Goal: Task Accomplishment & Management: Manage account settings

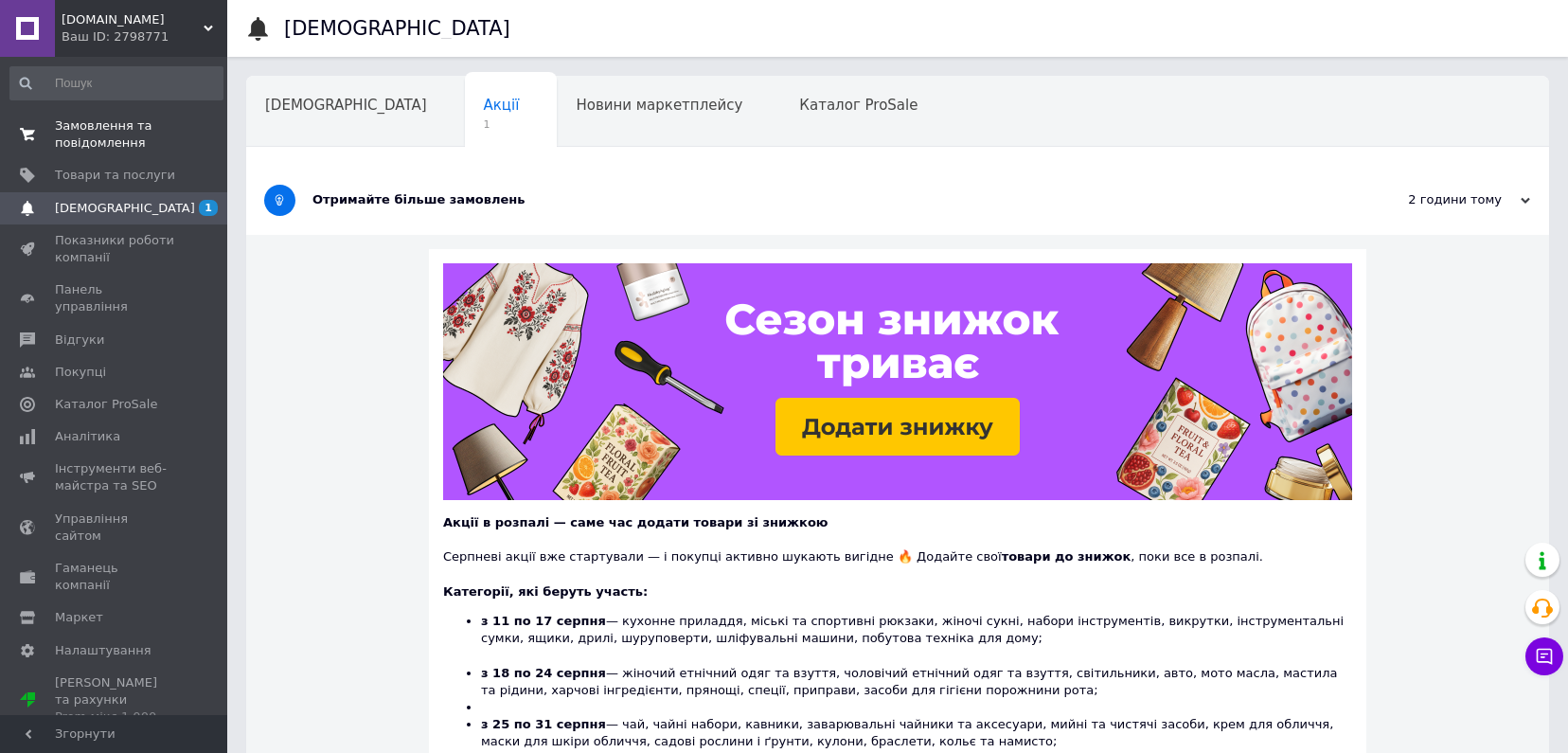
click at [82, 139] on span "Замовлення та повідомлення" at bounding box center [114, 134] width 120 height 34
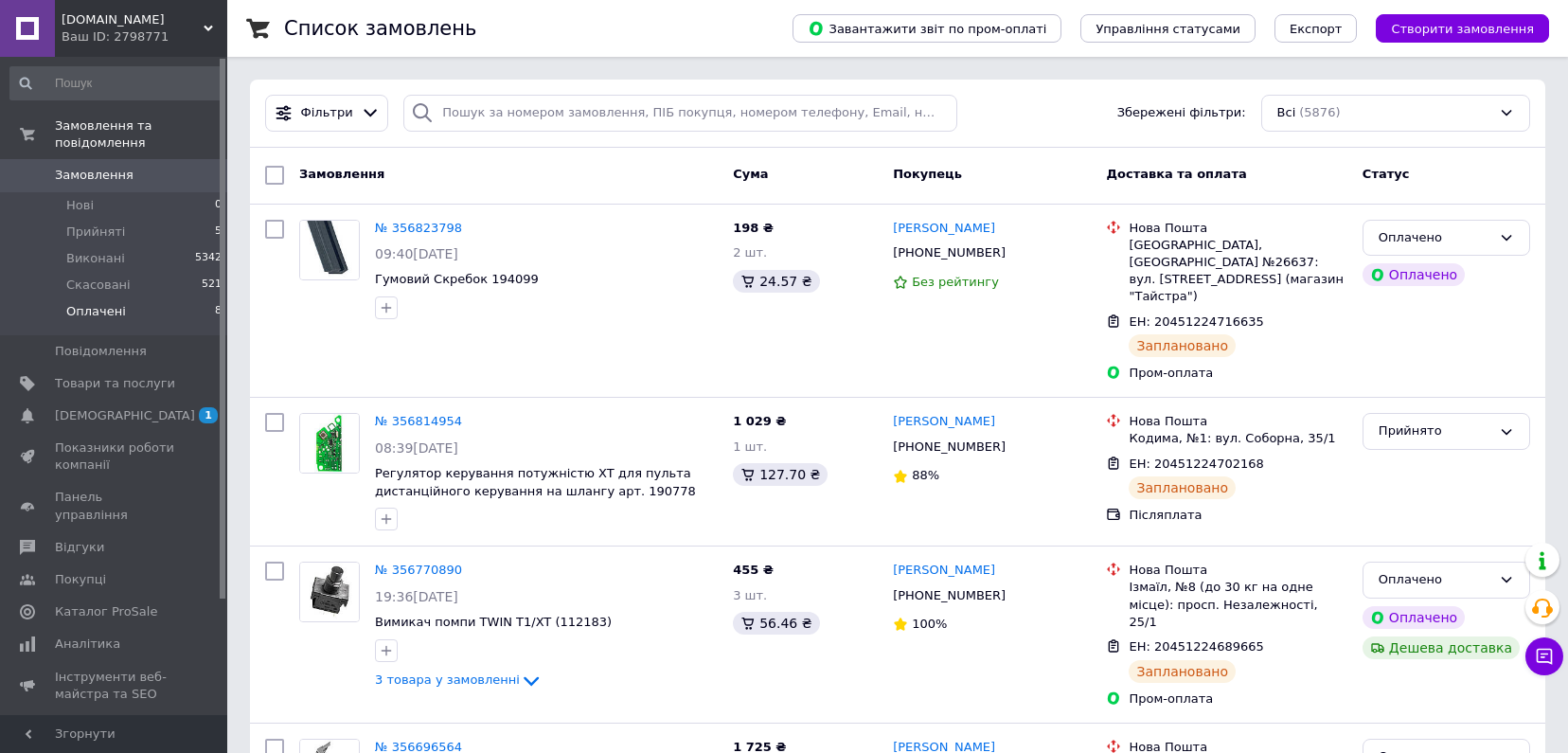
click at [94, 304] on span "Оплачені" at bounding box center [96, 312] width 60 height 17
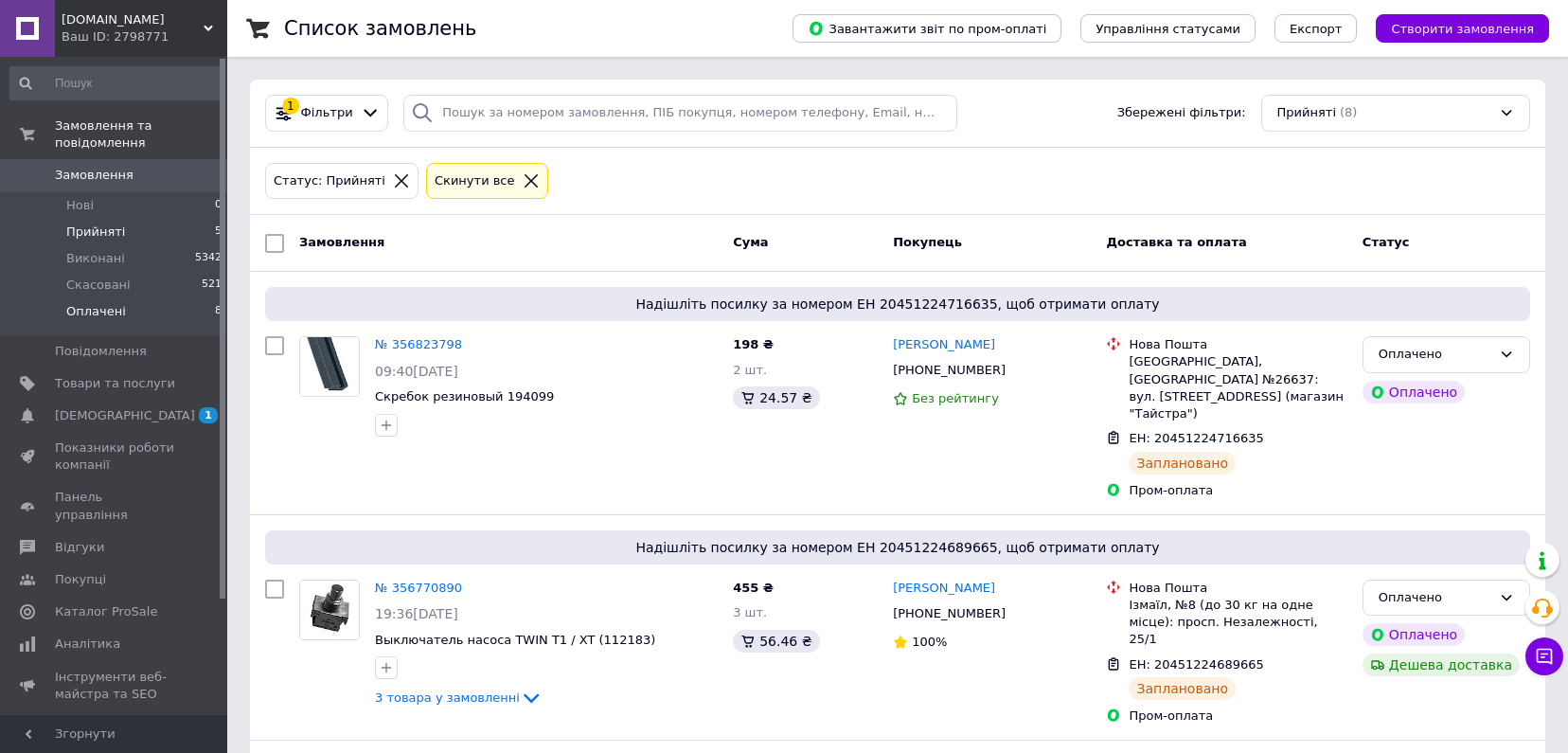
click at [101, 223] on span "Прийняті" at bounding box center [95, 231] width 59 height 17
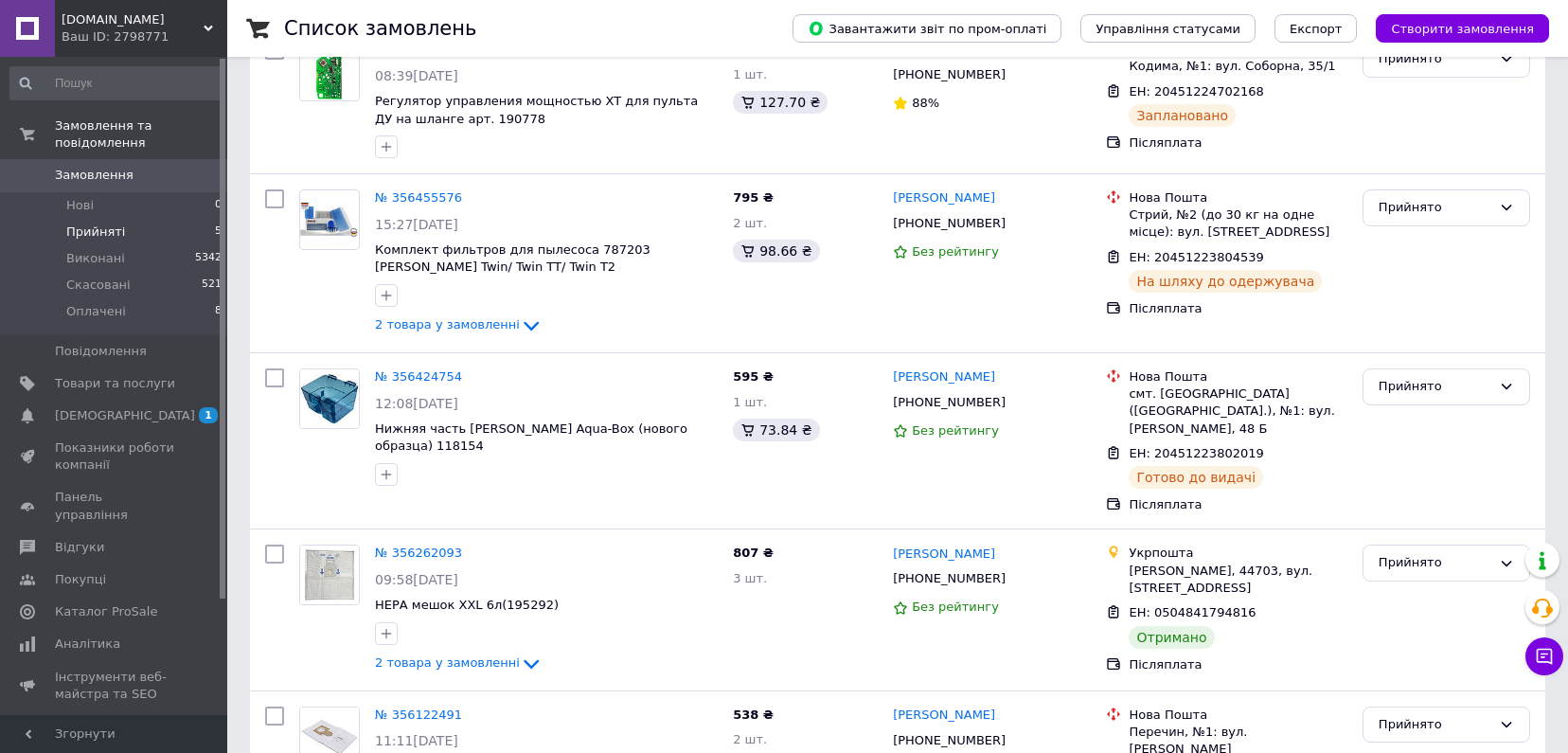
scroll to position [337, 0]
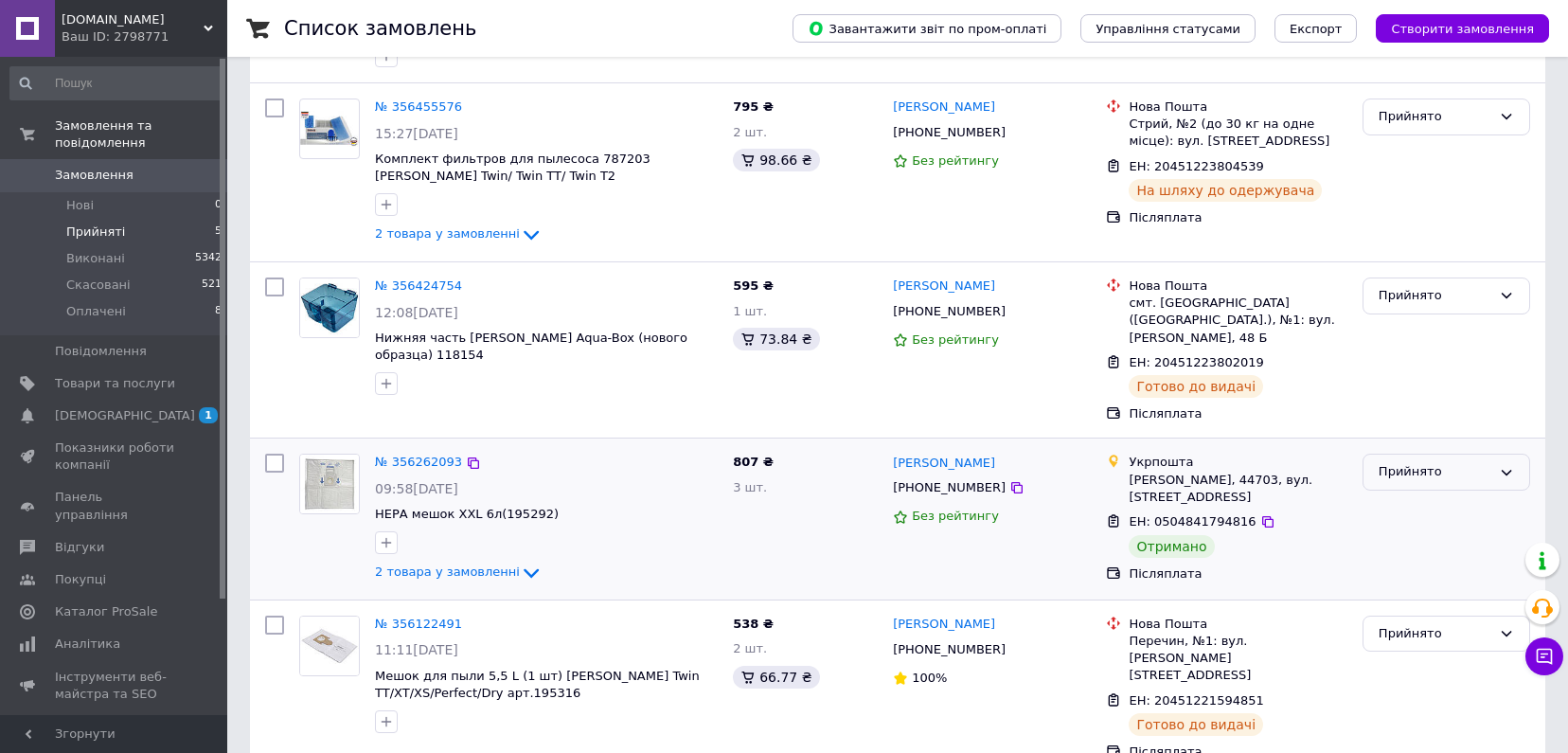
click at [1405, 462] on div "Прийнято" at bounding box center [1435, 472] width 113 height 20
click at [1417, 494] on li "Виконано" at bounding box center [1446, 511] width 166 height 35
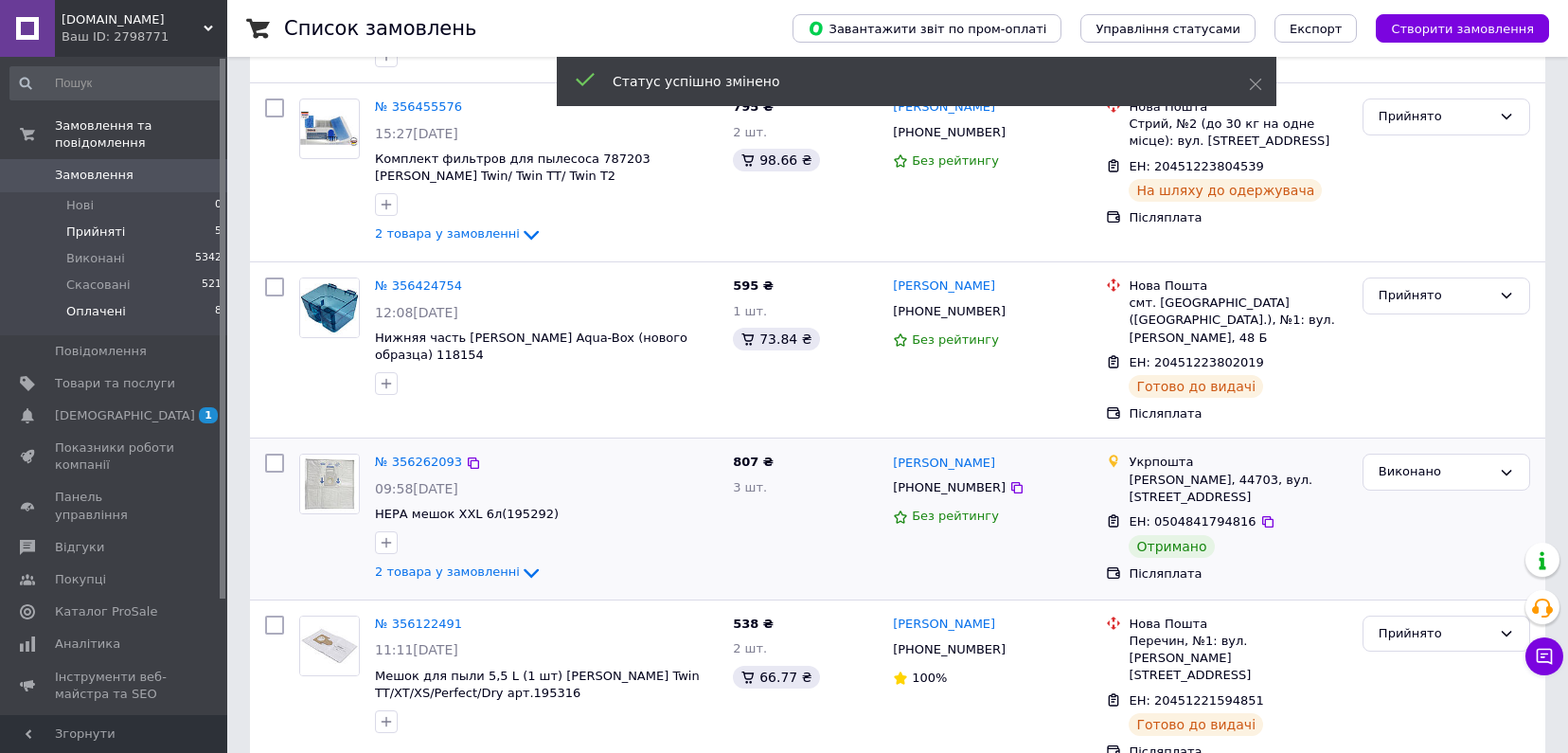
click at [95, 304] on span "Оплачені" at bounding box center [96, 312] width 60 height 17
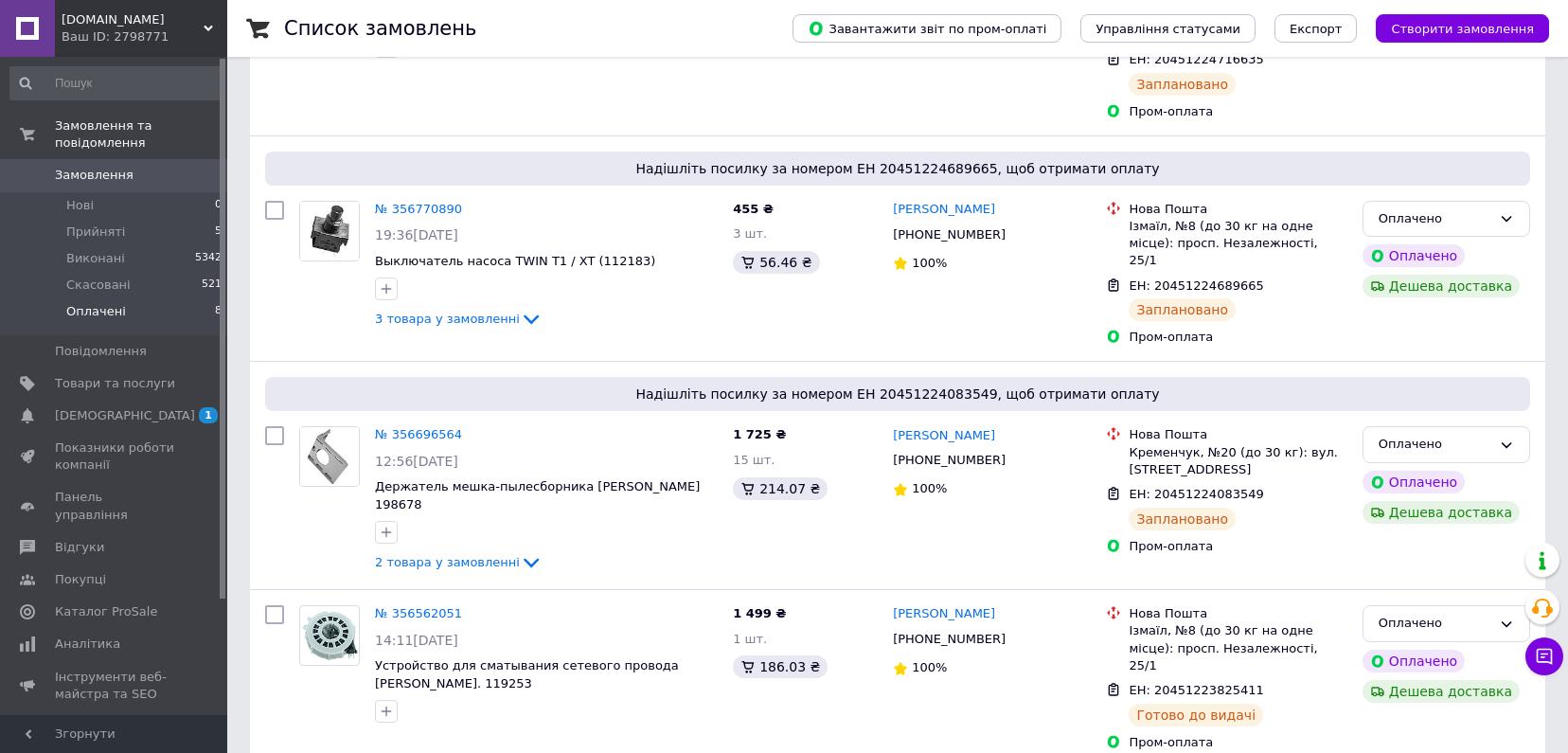
scroll to position [1019, 0]
